Goal: Navigation & Orientation: Find specific page/section

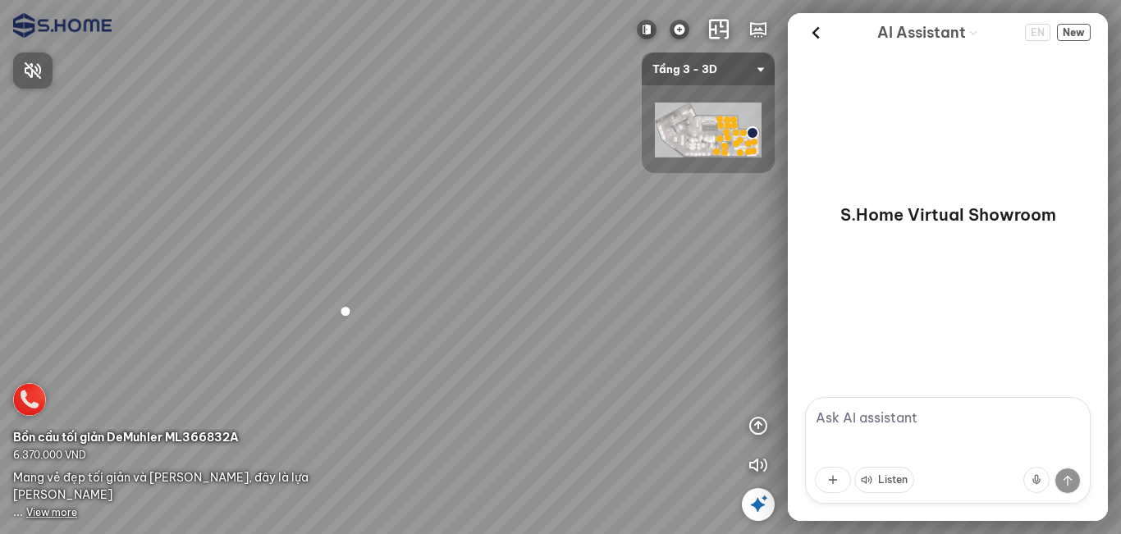
drag, startPoint x: 448, startPoint y: 410, endPoint x: 494, endPoint y: 361, distance: 66.8
click at [619, 303] on div at bounding box center [560, 267] width 1121 height 534
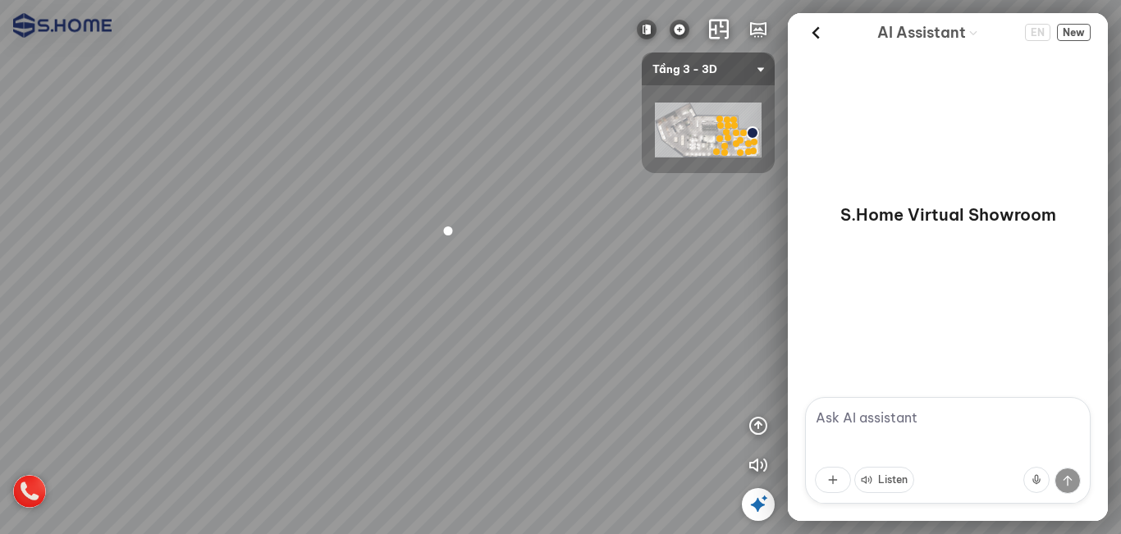
drag, startPoint x: 486, startPoint y: 369, endPoint x: 594, endPoint y: 298, distance: 128.7
click at [652, 255] on div at bounding box center [560, 267] width 1121 height 534
click at [412, 417] on div at bounding box center [560, 267] width 1121 height 534
drag, startPoint x: 347, startPoint y: 386, endPoint x: 545, endPoint y: 276, distance: 226.4
click at [576, 255] on div at bounding box center [560, 267] width 1121 height 534
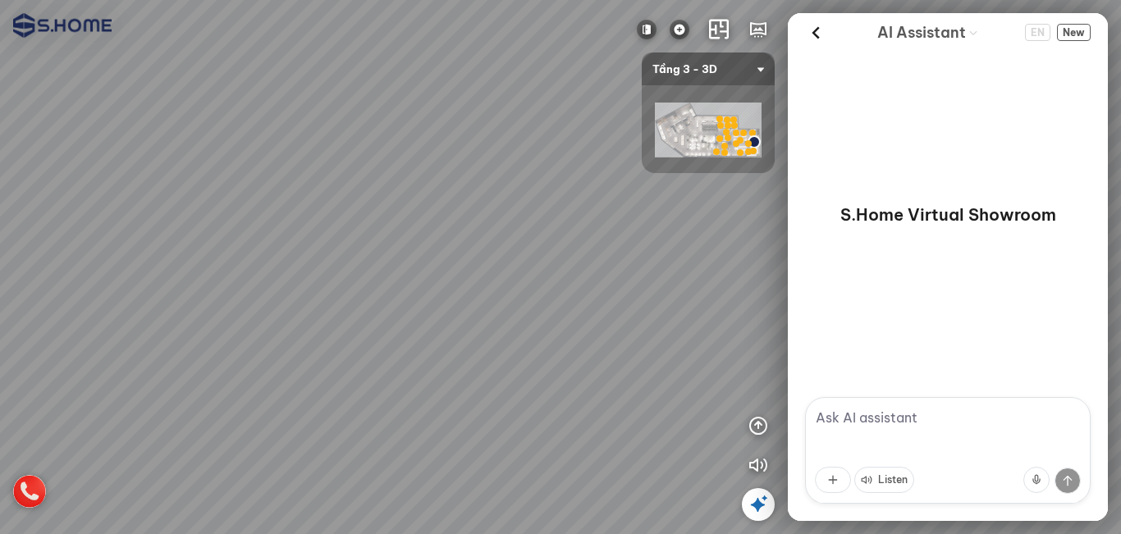
drag, startPoint x: 374, startPoint y: 323, endPoint x: 631, endPoint y: 290, distance: 259.9
click at [621, 290] on div at bounding box center [560, 267] width 1121 height 534
drag, startPoint x: 511, startPoint y: 335, endPoint x: 520, endPoint y: 327, distance: 12.2
click at [508, 299] on div at bounding box center [560, 267] width 1121 height 534
drag, startPoint x: 406, startPoint y: 361, endPoint x: 387, endPoint y: 362, distance: 18.9
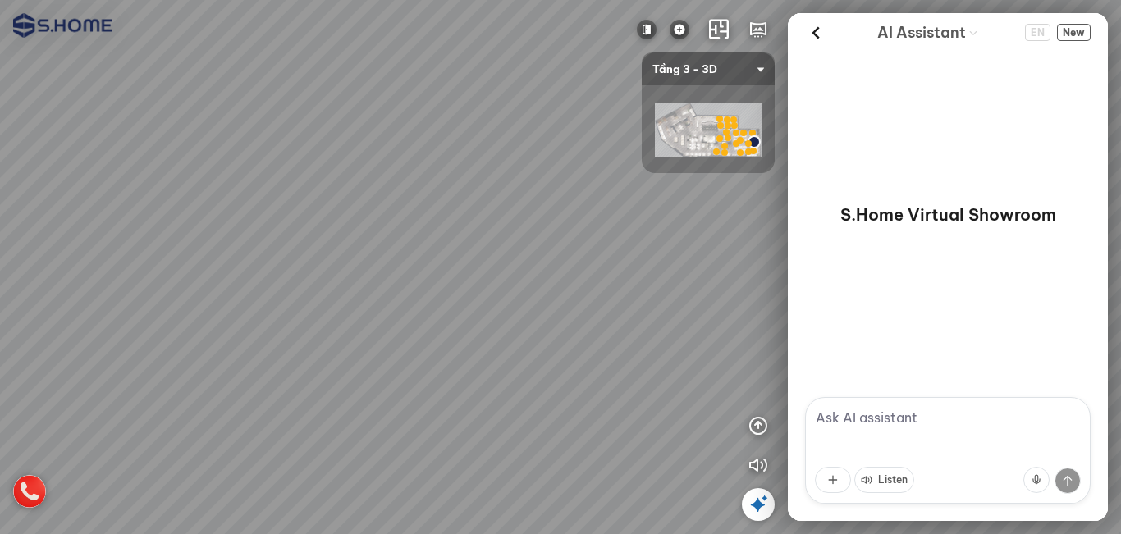
click at [387, 362] on div at bounding box center [560, 267] width 1121 height 534
drag, startPoint x: 470, startPoint y: 373, endPoint x: 550, endPoint y: 305, distance: 105.4
click at [550, 305] on div at bounding box center [560, 267] width 1121 height 534
drag, startPoint x: 649, startPoint y: 323, endPoint x: 562, endPoint y: 341, distance: 88.9
click at [562, 341] on div at bounding box center [560, 267] width 1121 height 534
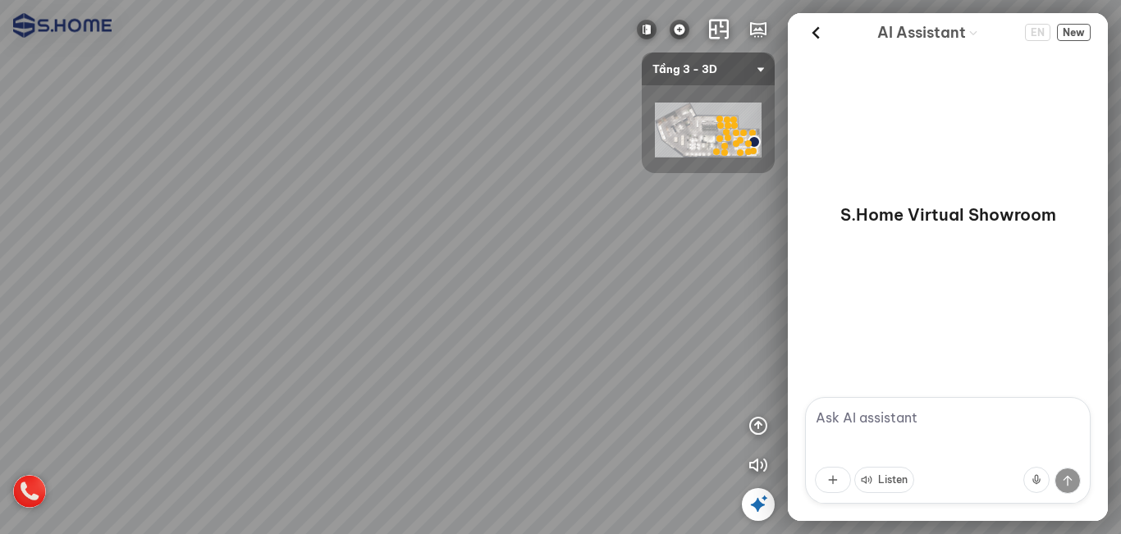
click at [575, 301] on div at bounding box center [560, 267] width 1121 height 534
drag, startPoint x: 454, startPoint y: 346, endPoint x: 608, endPoint y: 328, distance: 154.5
click at [571, 328] on div at bounding box center [560, 267] width 1121 height 534
drag, startPoint x: 480, startPoint y: 331, endPoint x: 654, endPoint y: 340, distance: 174.3
click at [597, 331] on div at bounding box center [560, 267] width 1121 height 534
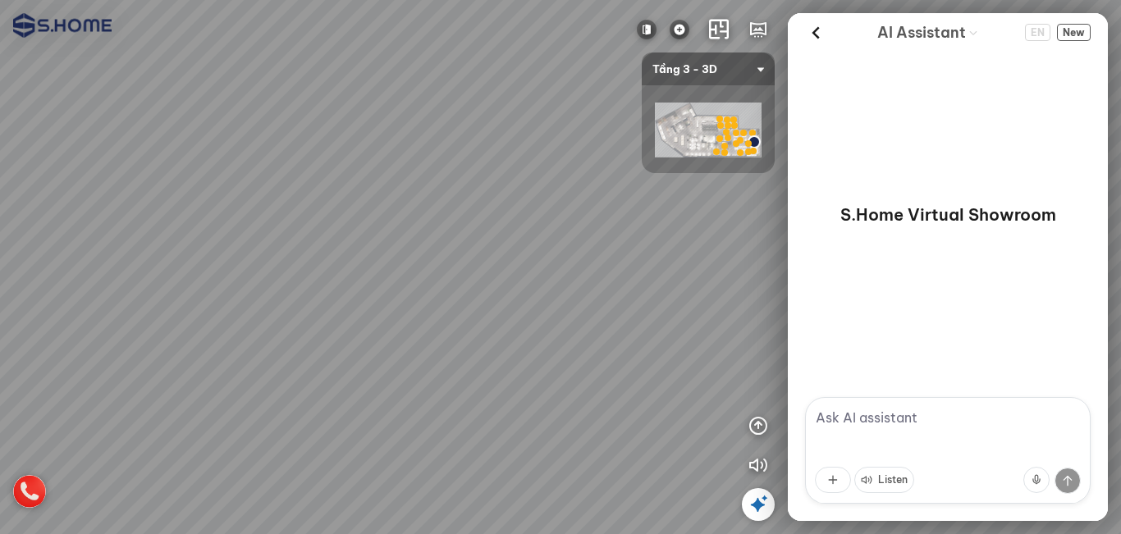
click at [619, 319] on div "INFO: krpano 1.20.8 (build [DATE]) INFO: HTML5/Desktop - Chrome 140.0 - WebGL I…" at bounding box center [560, 267] width 1121 height 534
drag, startPoint x: 388, startPoint y: 290, endPoint x: 678, endPoint y: 331, distance: 293.5
click at [678, 331] on div at bounding box center [560, 267] width 1121 height 534
drag, startPoint x: 581, startPoint y: 323, endPoint x: 368, endPoint y: 327, distance: 213.5
click at [373, 327] on div at bounding box center [560, 267] width 1121 height 534
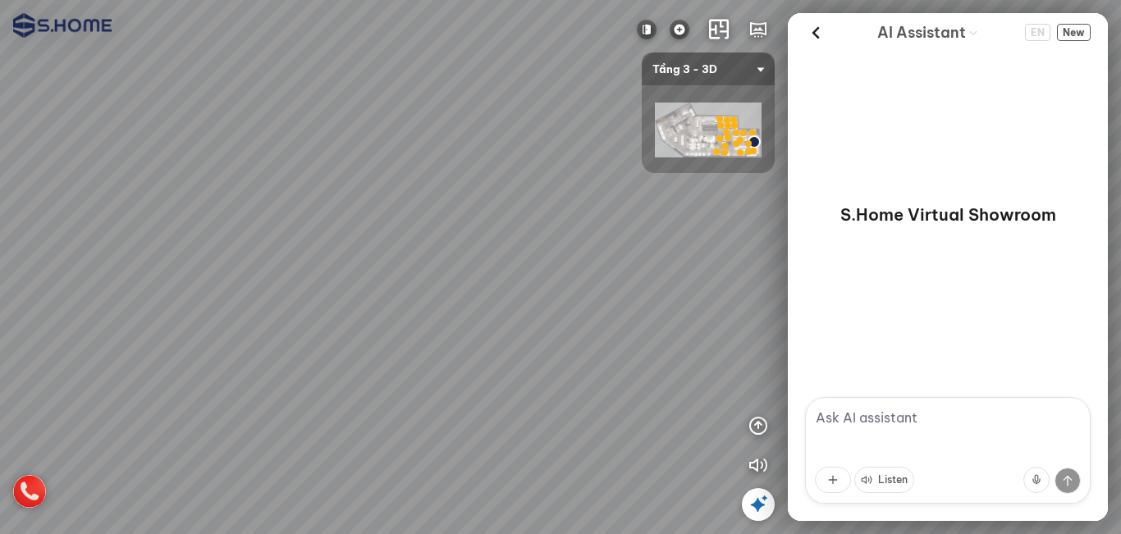
drag, startPoint x: 610, startPoint y: 313, endPoint x: 457, endPoint y: 337, distance: 154.5
click at [457, 337] on div at bounding box center [560, 267] width 1121 height 534
click at [651, 27] on img at bounding box center [647, 30] width 20 height 20
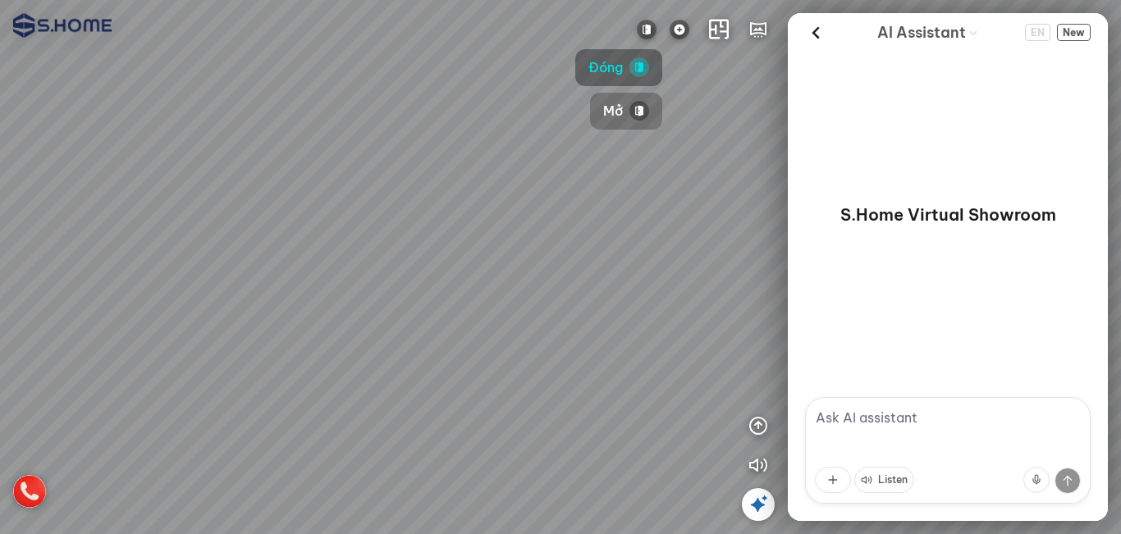
click at [623, 108] on span "Mở" at bounding box center [613, 111] width 20 height 21
drag, startPoint x: 494, startPoint y: 333, endPoint x: 225, endPoint y: 300, distance: 271.3
click at [225, 300] on div at bounding box center [560, 267] width 1121 height 534
drag, startPoint x: 347, startPoint y: 264, endPoint x: 270, endPoint y: 305, distance: 87.4
click at [270, 305] on div at bounding box center [560, 267] width 1121 height 534
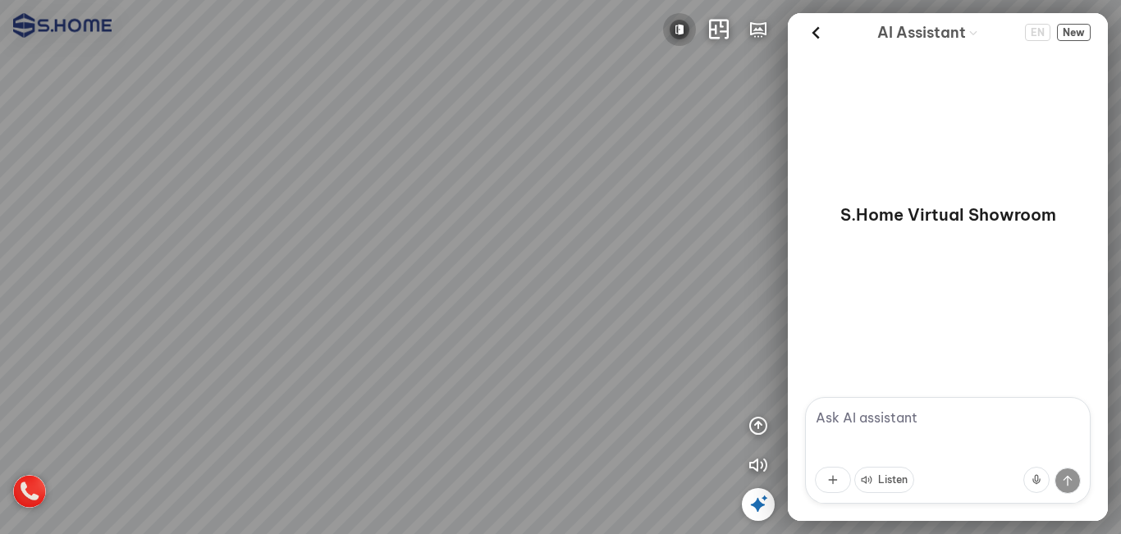
click at [676, 37] on img at bounding box center [680, 30] width 20 height 20
click at [656, 60] on span "Đóng" at bounding box center [638, 67] width 34 height 21
drag, startPoint x: 526, startPoint y: 311, endPoint x: 264, endPoint y: 304, distance: 262.8
click at [207, 304] on div at bounding box center [560, 267] width 1121 height 534
drag, startPoint x: 436, startPoint y: 314, endPoint x: 447, endPoint y: 317, distance: 11.8
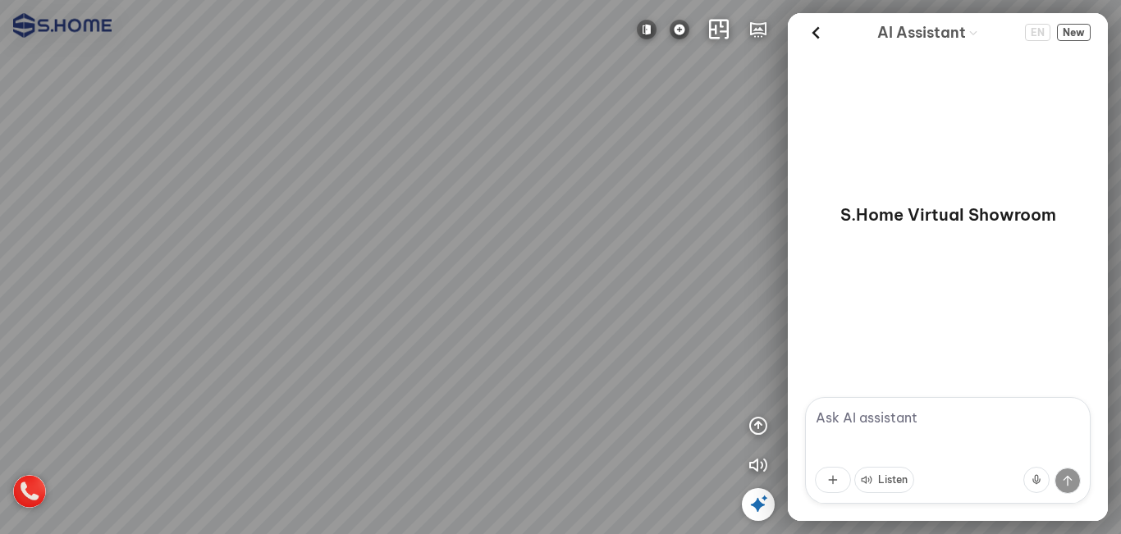
click at [447, 317] on div at bounding box center [560, 267] width 1121 height 534
drag, startPoint x: 469, startPoint y: 319, endPoint x: 644, endPoint y: 488, distance: 243.3
click at [639, 516] on div at bounding box center [560, 267] width 1121 height 534
drag, startPoint x: 562, startPoint y: 346, endPoint x: 564, endPoint y: 192, distance: 153.5
click at [564, 192] on div at bounding box center [560, 267] width 1121 height 534
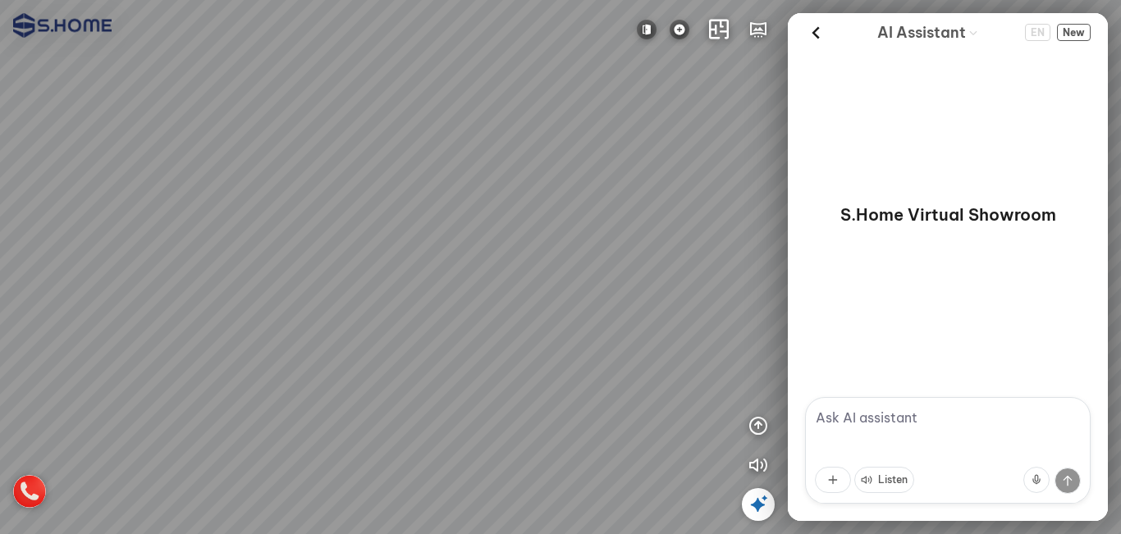
drag, startPoint x: 548, startPoint y: 350, endPoint x: 481, endPoint y: 341, distance: 67.1
click at [481, 341] on div at bounding box center [560, 267] width 1121 height 534
drag, startPoint x: 532, startPoint y: 302, endPoint x: 448, endPoint y: 301, distance: 83.7
click at [429, 296] on div at bounding box center [560, 267] width 1121 height 534
drag, startPoint x: 610, startPoint y: 310, endPoint x: 291, endPoint y: 310, distance: 318.5
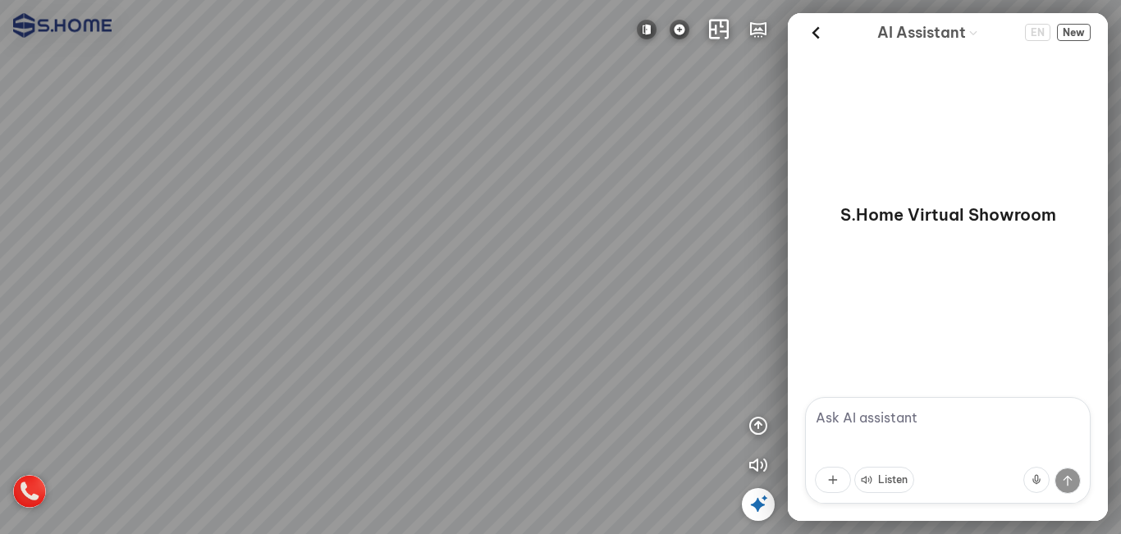
click at [274, 310] on div at bounding box center [560, 267] width 1121 height 534
drag, startPoint x: 461, startPoint y: 319, endPoint x: 593, endPoint y: 334, distance: 133.0
click at [621, 334] on div at bounding box center [560, 267] width 1121 height 534
drag, startPoint x: 431, startPoint y: 324, endPoint x: 632, endPoint y: 356, distance: 203.7
click at [632, 356] on div at bounding box center [560, 267] width 1121 height 534
